Goal: Information Seeking & Learning: Learn about a topic

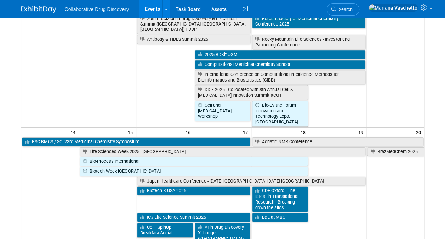
scroll to position [198, 0]
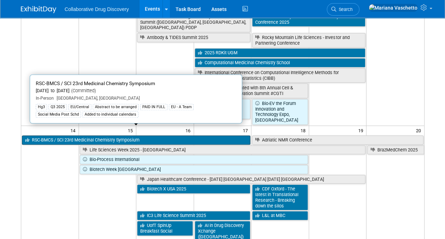
click at [202, 135] on link "RSC-BMCS / SCI 23rd Medicinal Chemistry Symposium" at bounding box center [136, 139] width 229 height 9
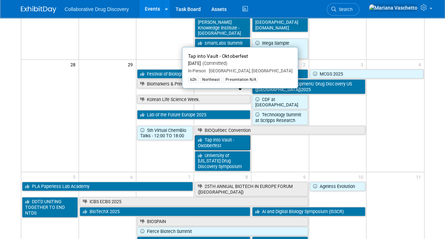
scroll to position [693, 0]
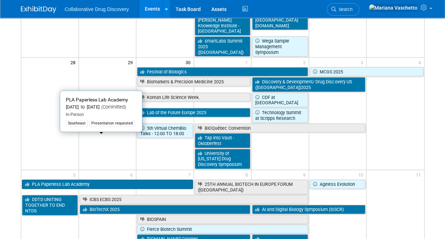
click at [158, 180] on link "PLA Paperless Lab Academy" at bounding box center [107, 184] width 171 height 9
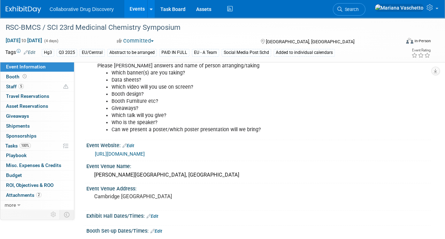
scroll to position [45, 0]
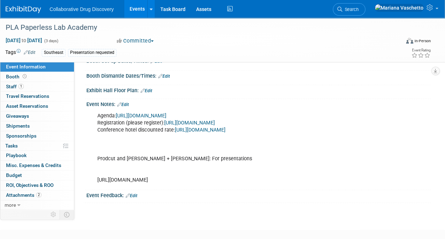
scroll to position [118, 0]
